Goal: Browse casually

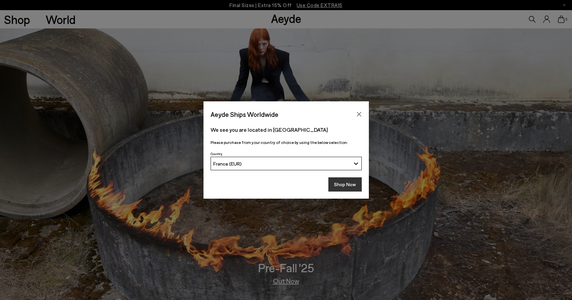
scroll to position [2, 0]
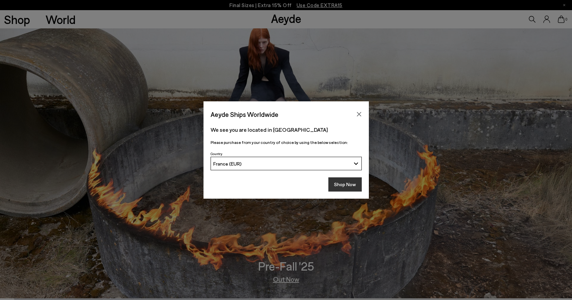
click at [344, 183] on button "Shop Now" at bounding box center [344, 184] width 33 height 14
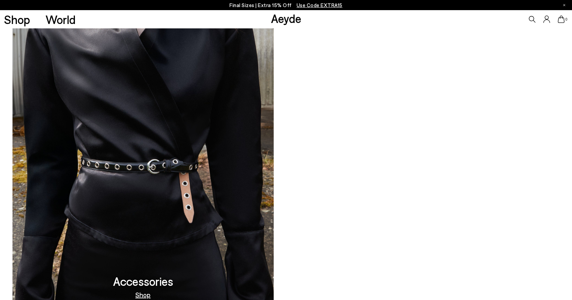
scroll to position [780, 0]
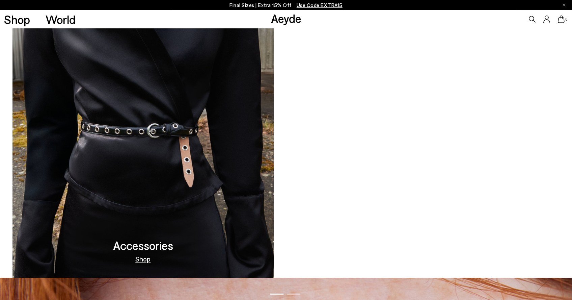
click at [377, 208] on video at bounding box center [429, 132] width 286 height 289
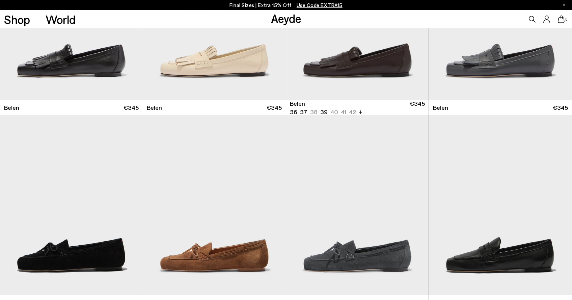
scroll to position [260, 0]
